Goal: Register for event/course

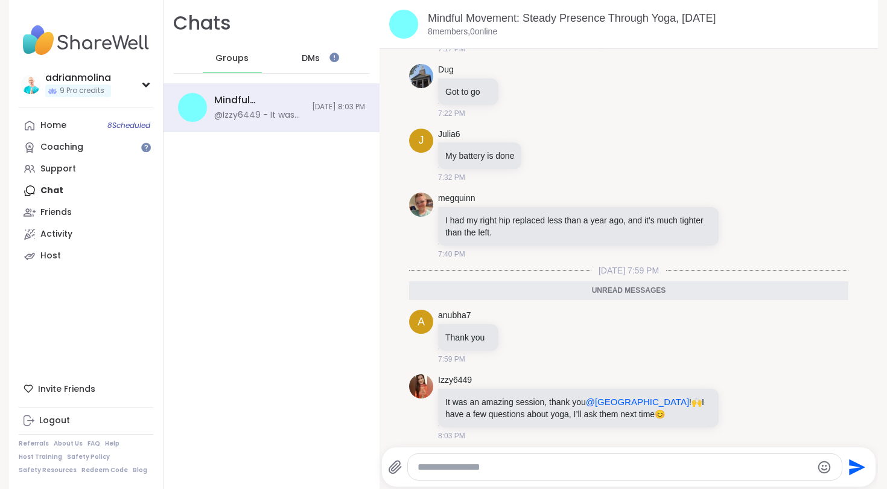
click at [491, 462] on textarea "Type your message" at bounding box center [614, 467] width 394 height 12
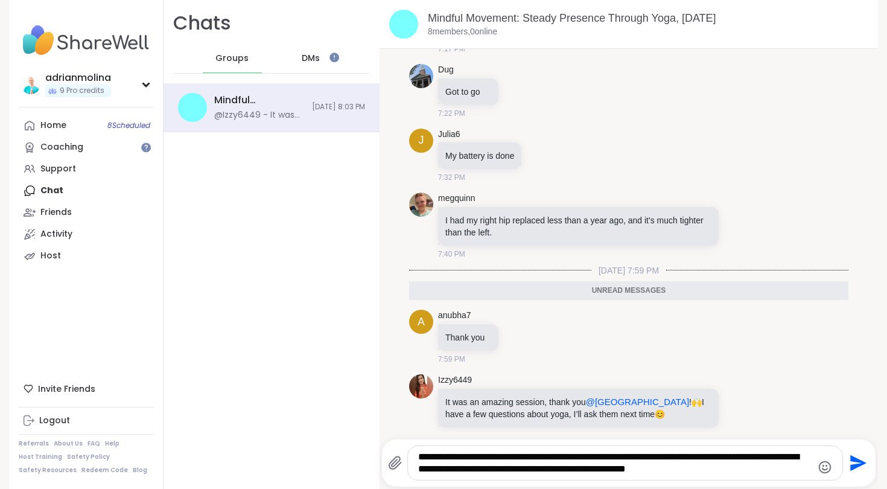
type textarea "**********"
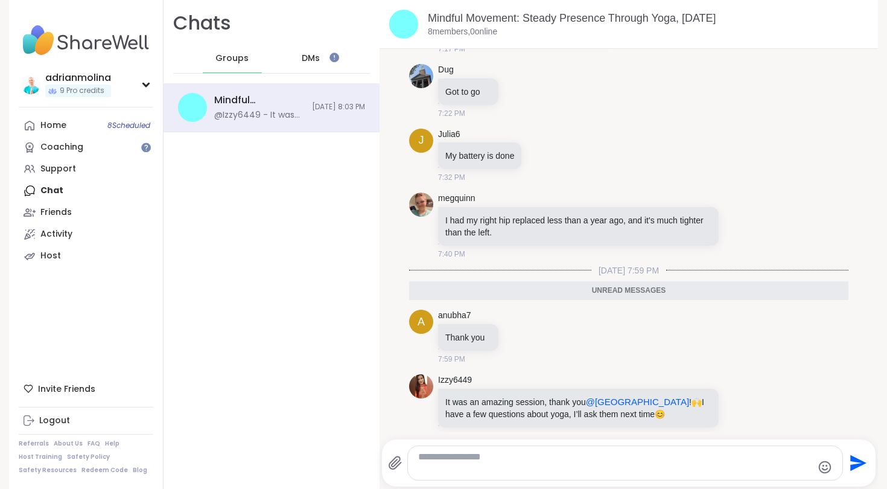
scroll to position [825, 0]
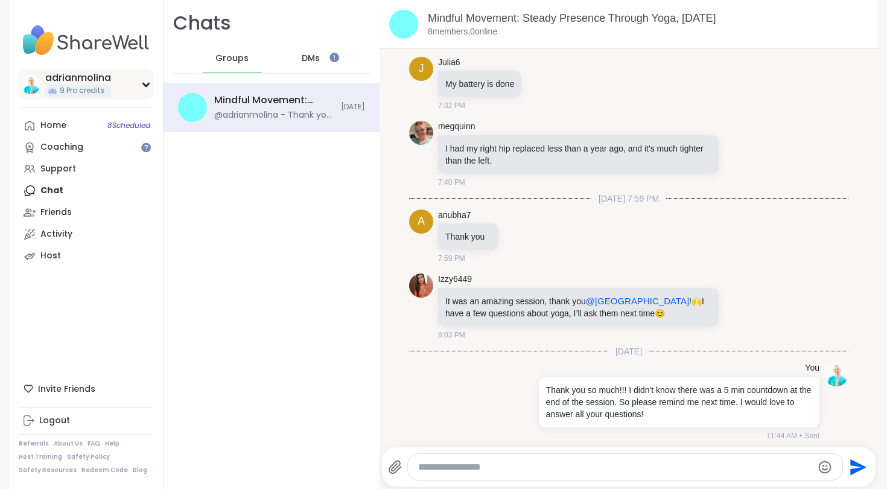
click at [71, 75] on div "adrianmolina" at bounding box center [78, 77] width 66 height 13
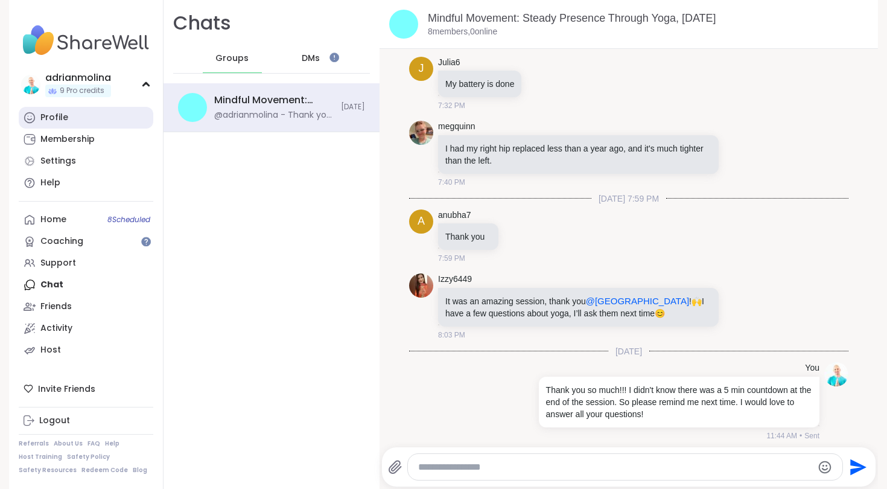
click at [75, 119] on link "Profile" at bounding box center [86, 118] width 135 height 22
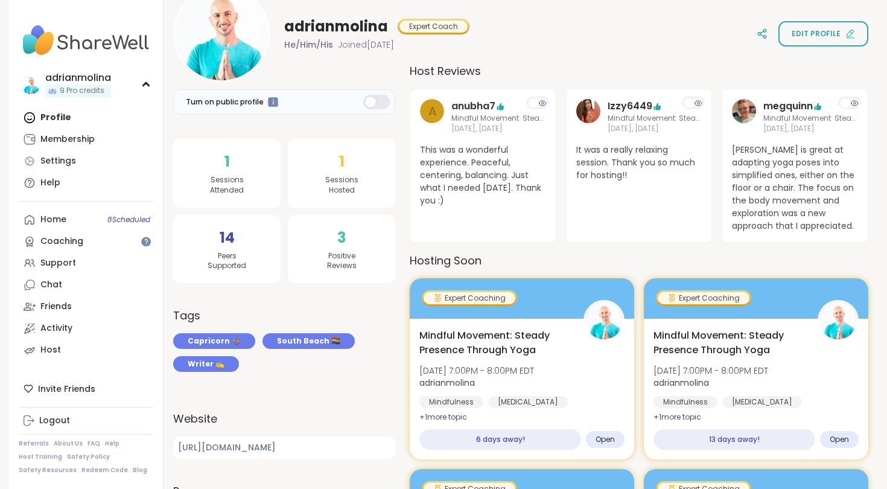
scroll to position [162, 0]
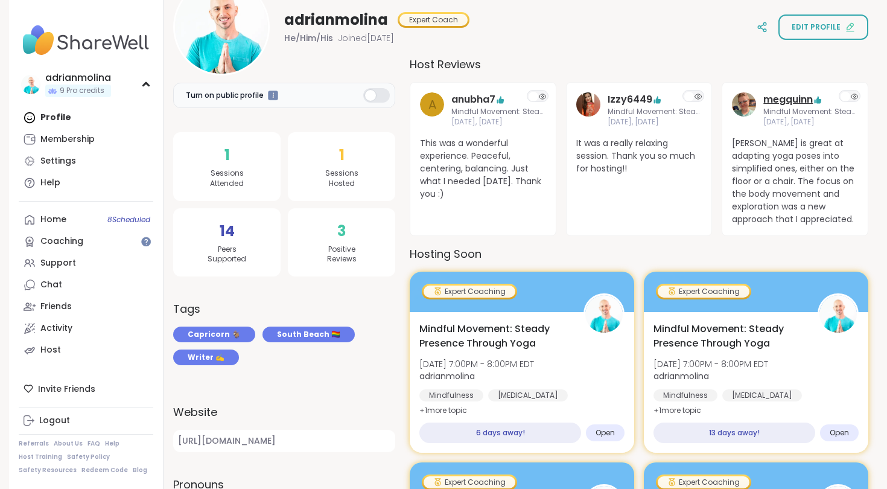
click at [803, 100] on link "megquinn" at bounding box center [787, 99] width 49 height 14
click at [778, 98] on link "megquinn" at bounding box center [787, 99] width 49 height 14
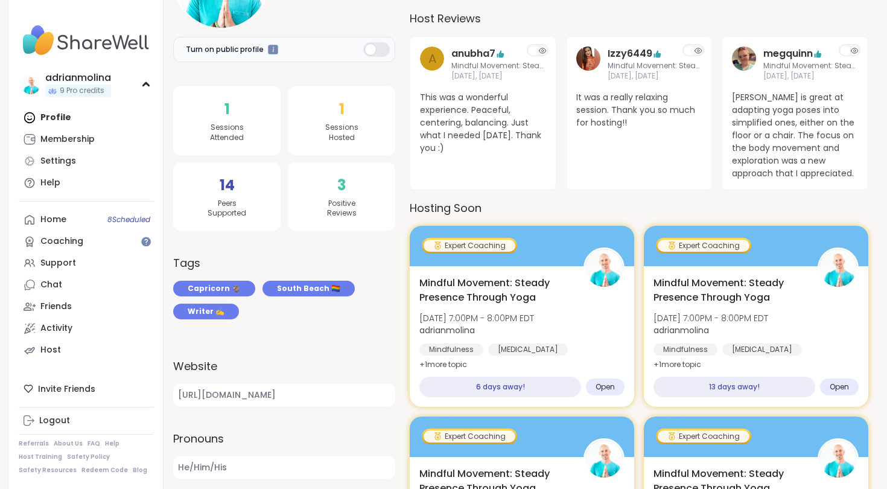
scroll to position [203, 0]
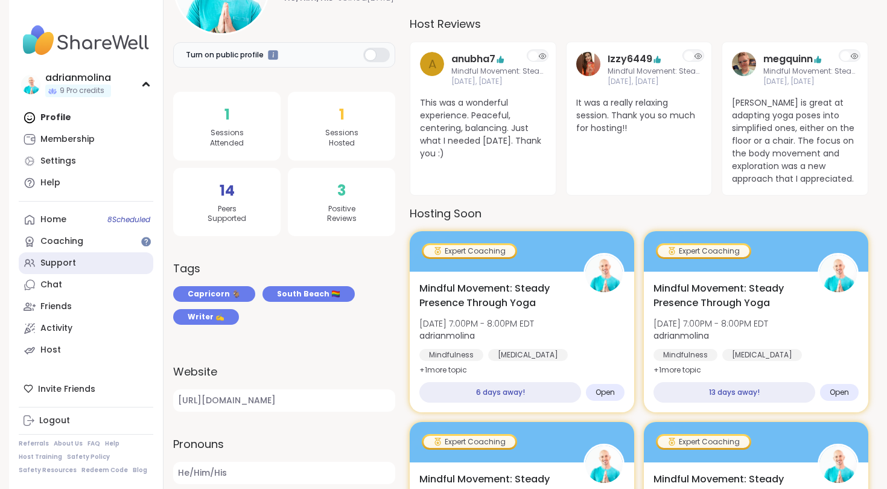
click at [85, 253] on link "Support" at bounding box center [86, 263] width 135 height 22
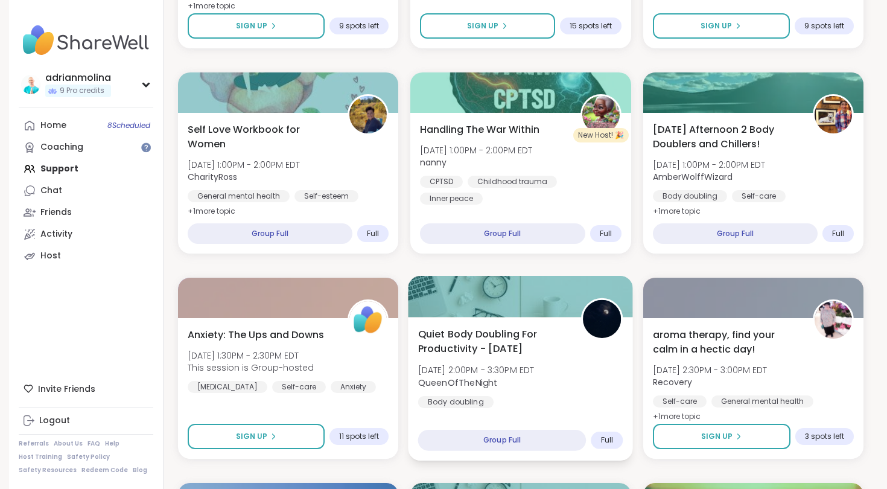
scroll to position [778, 0]
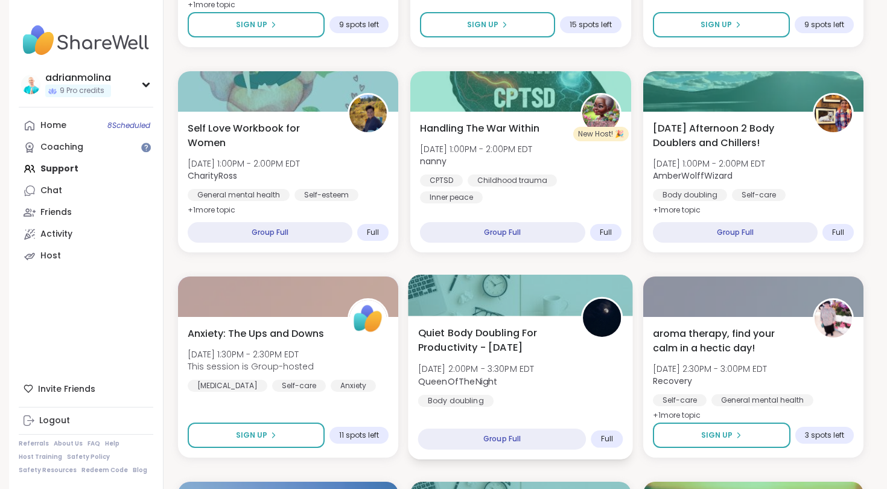
click at [515, 346] on span "Quiet Body Doubling For Productivity - Tuesday" at bounding box center [493, 340] width 150 height 30
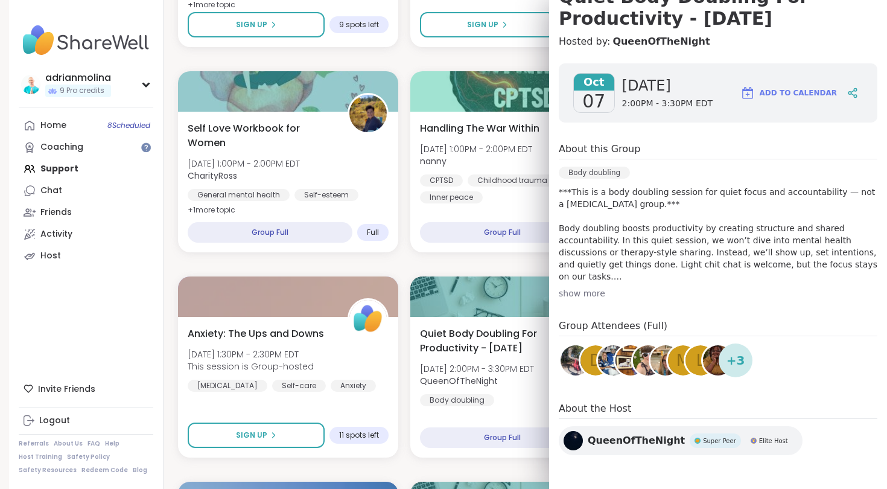
scroll to position [135, 0]
click at [590, 293] on div "show more" at bounding box center [718, 293] width 319 height 12
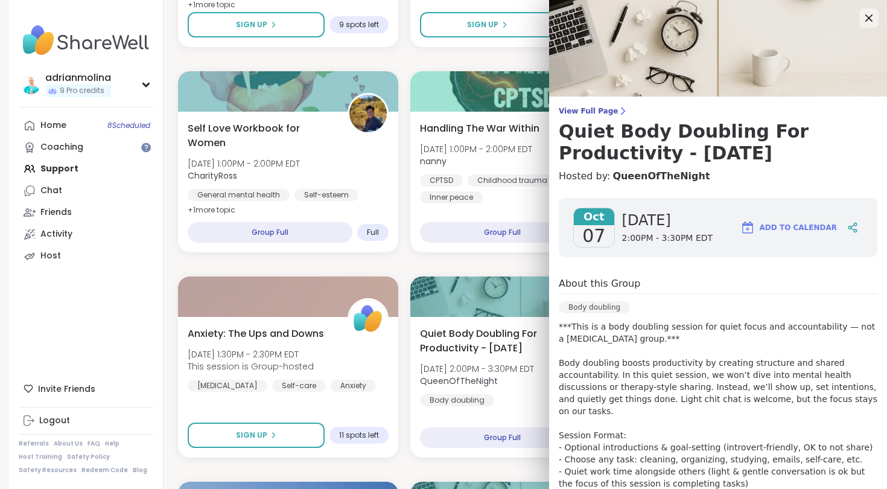
scroll to position [0, 0]
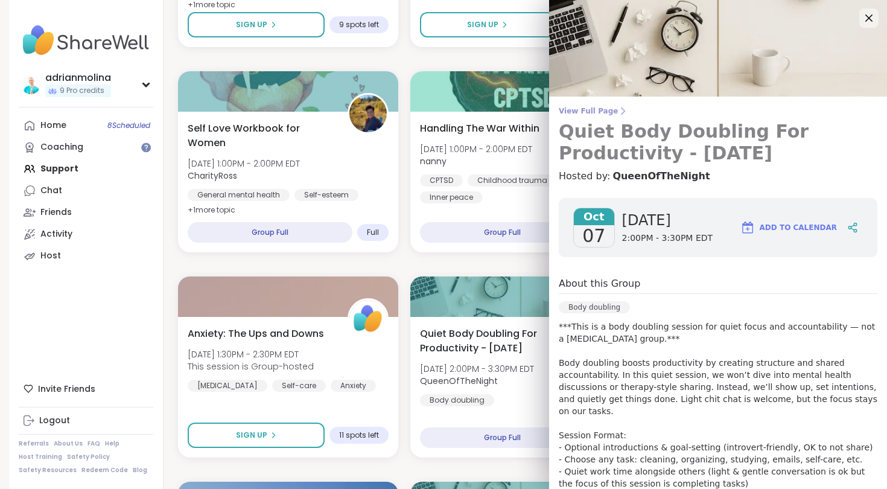
click at [604, 113] on span "View Full Page" at bounding box center [718, 111] width 319 height 10
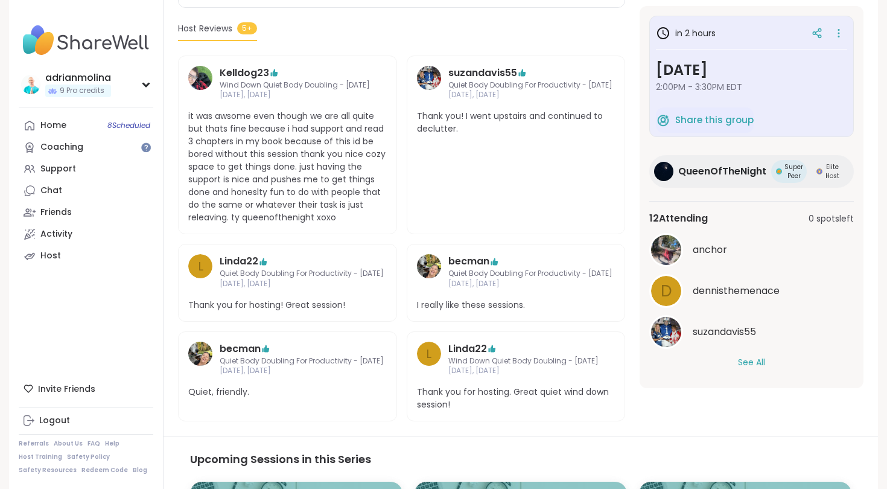
scroll to position [475, 0]
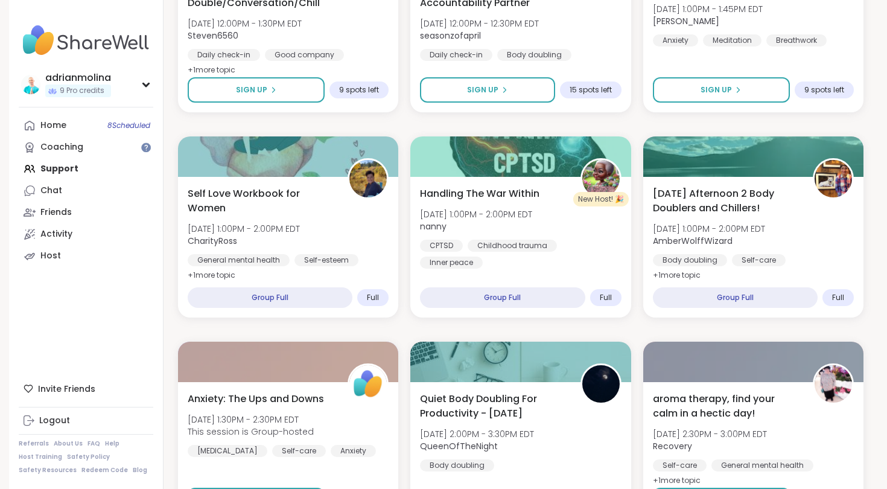
scroll to position [714, 0]
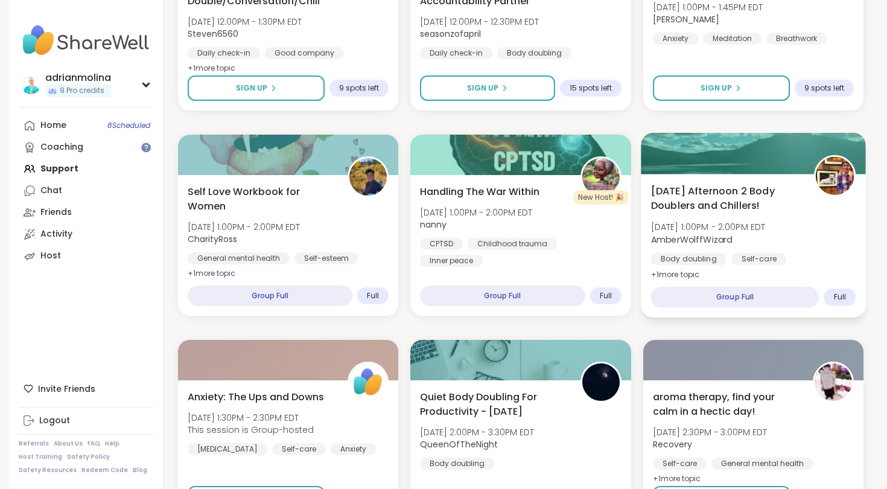
click at [724, 197] on span "Tuesday Afternoon 2 Body Doublers and Chillers!" at bounding box center [725, 198] width 150 height 30
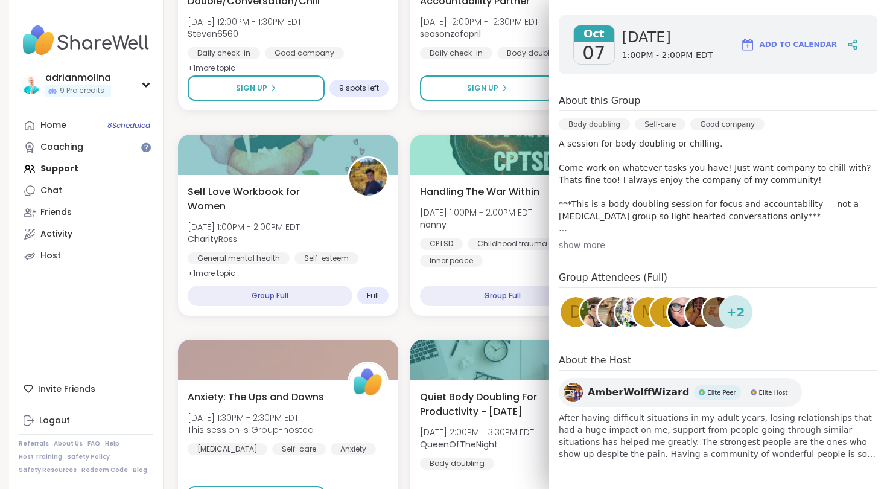
scroll to position [183, 0]
